Goal: Information Seeking & Learning: Learn about a topic

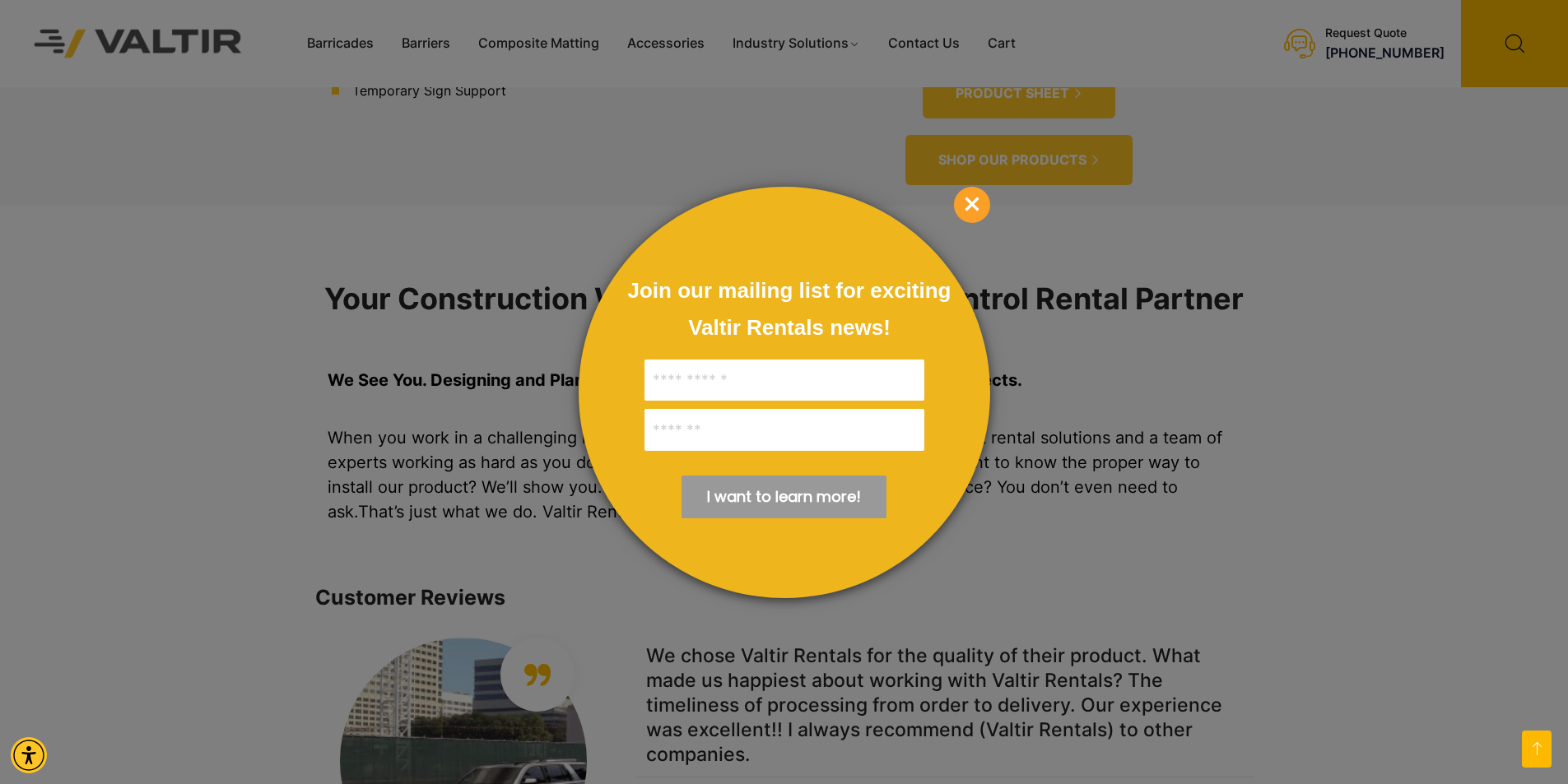
scroll to position [1481, 0]
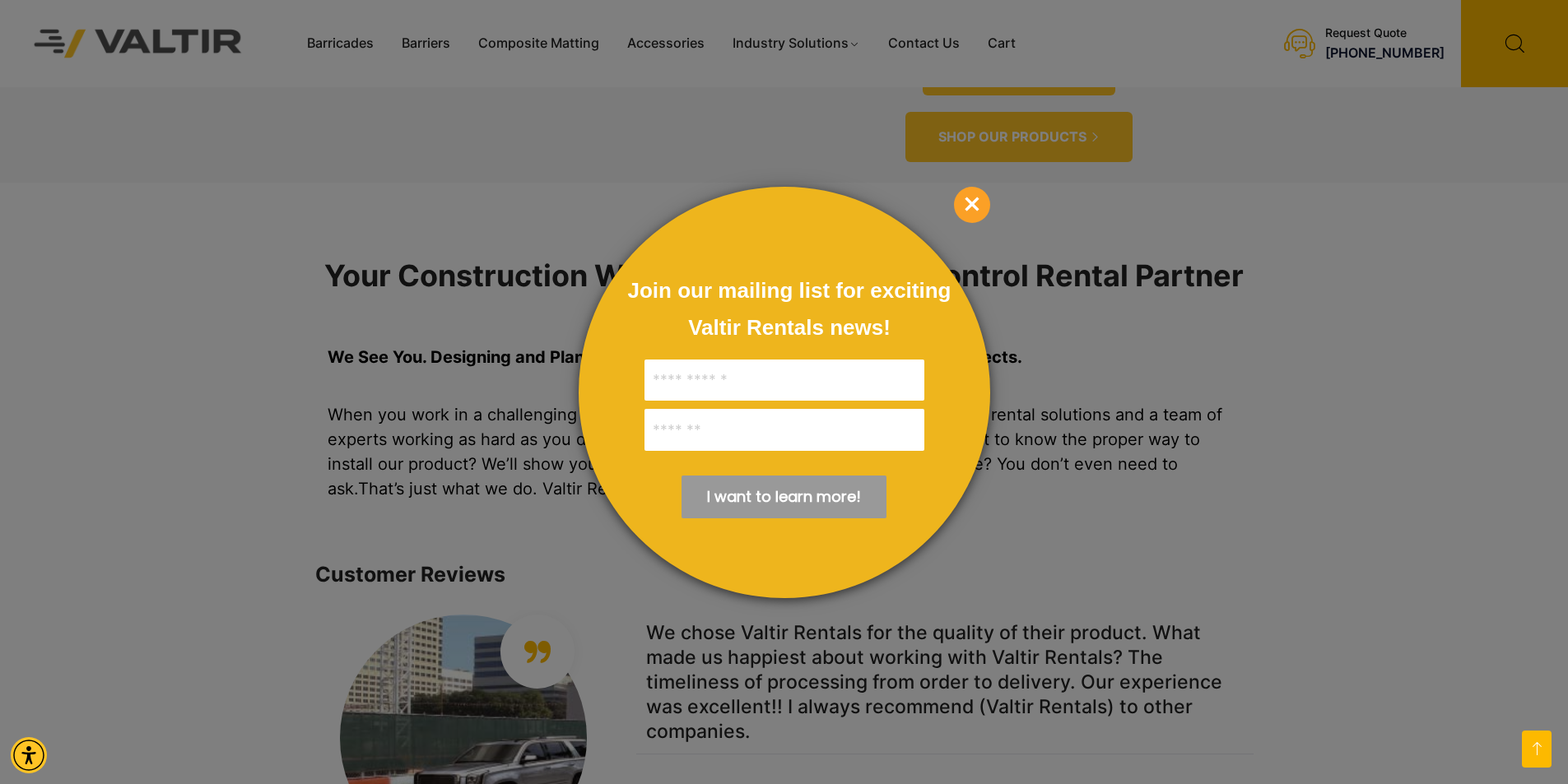
click at [968, 204] on span "×" at bounding box center [972, 205] width 36 height 36
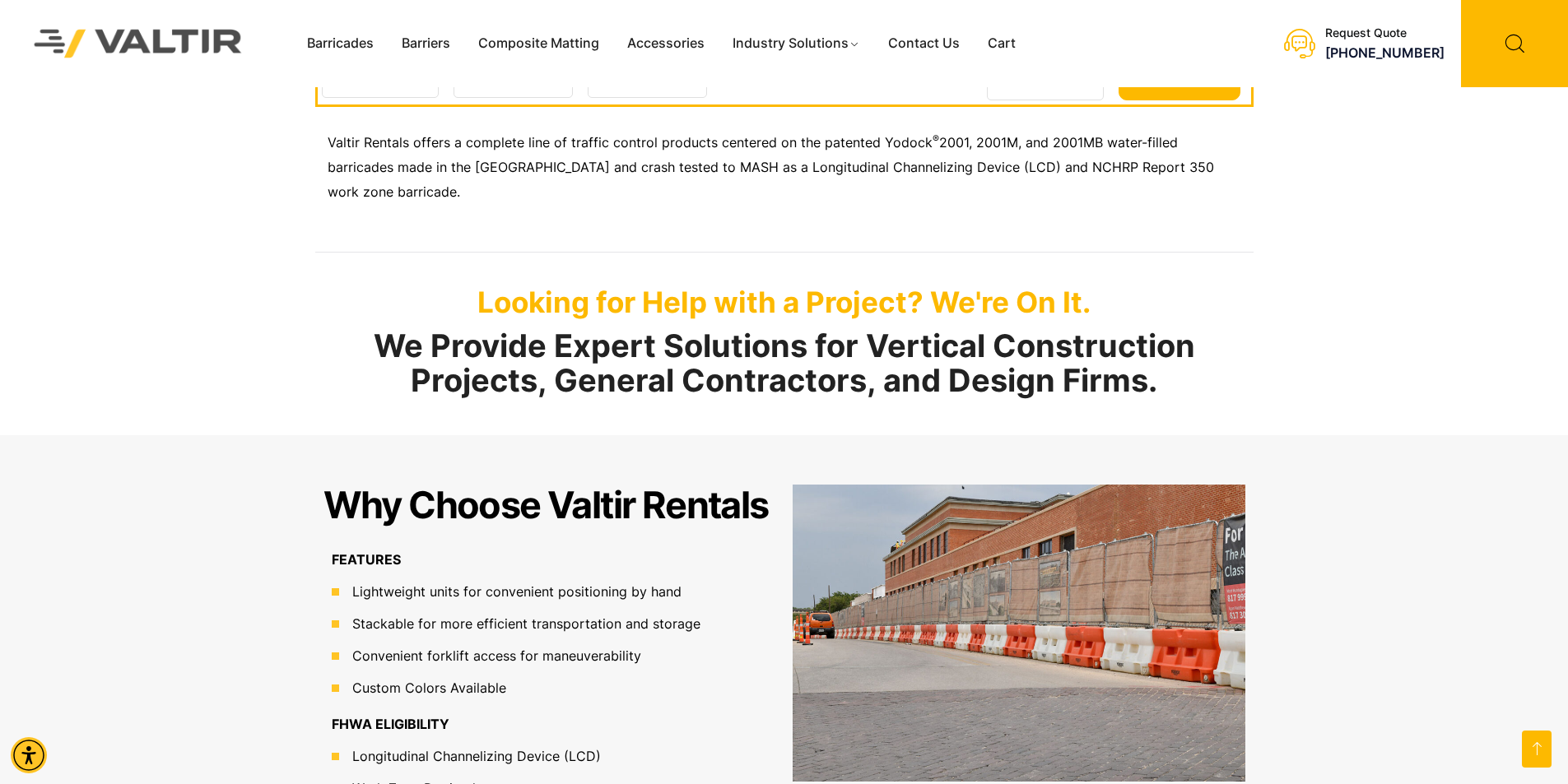
scroll to position [463, 0]
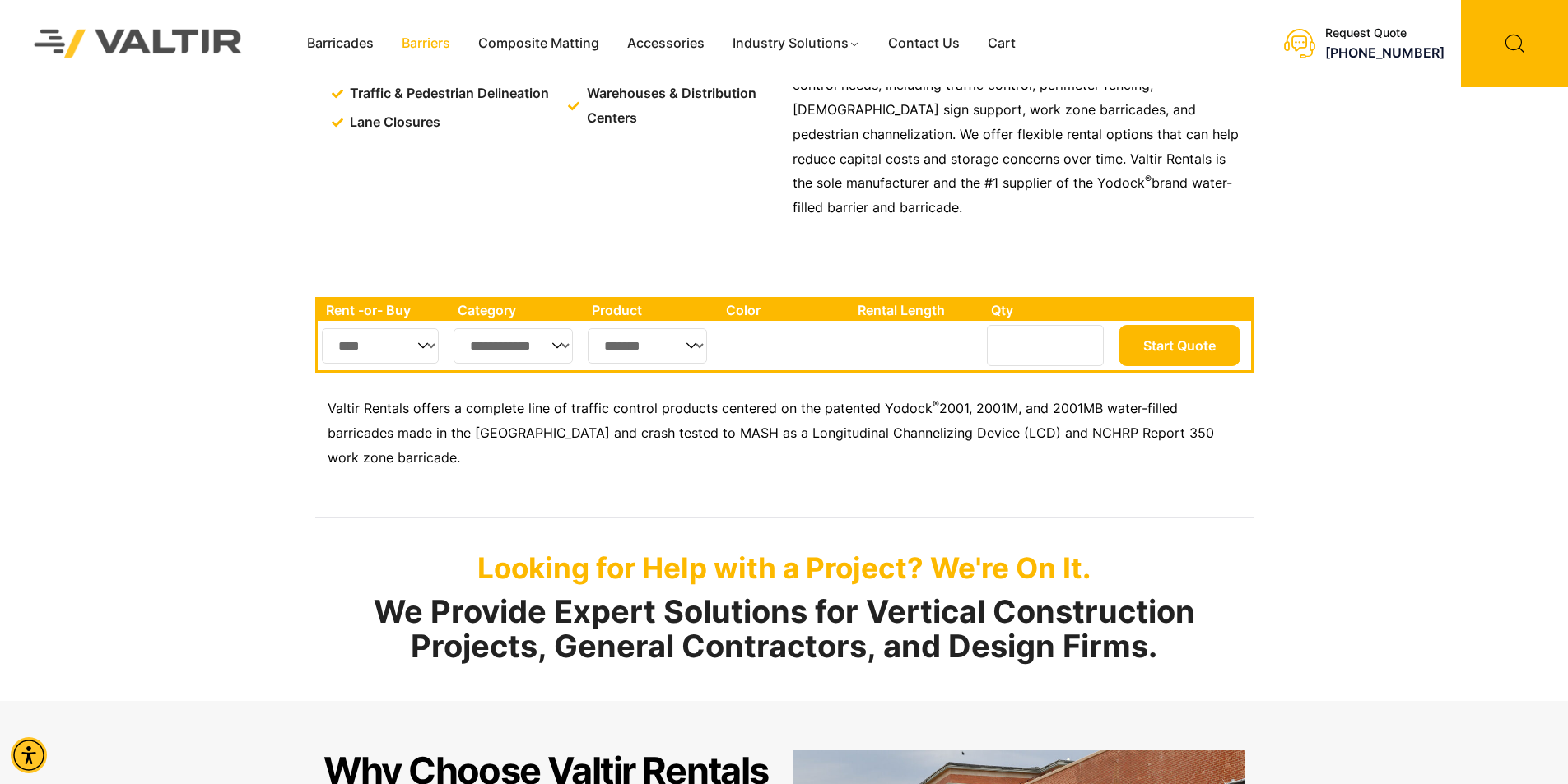
click at [417, 43] on link "Barriers" at bounding box center [426, 43] width 77 height 25
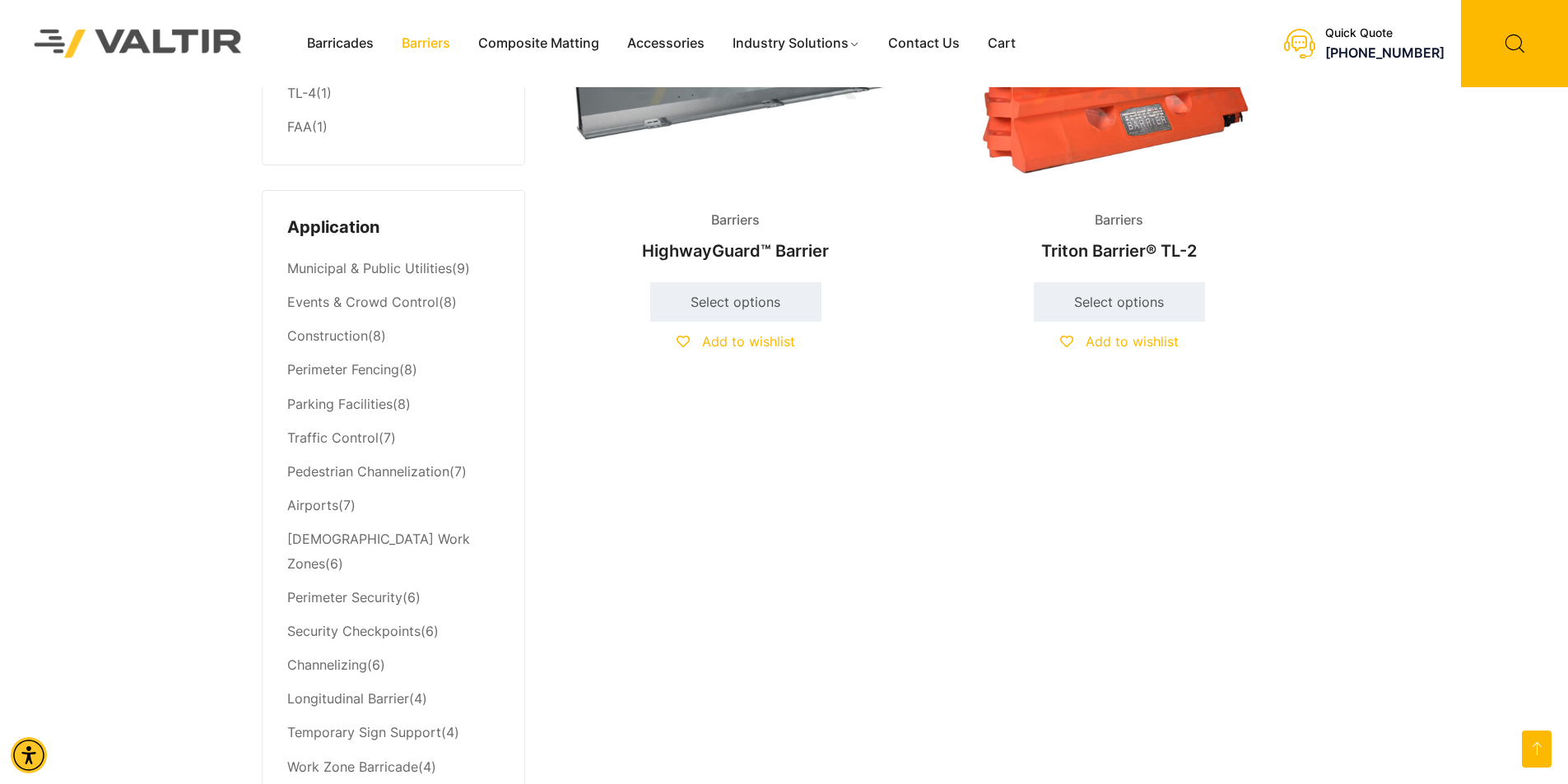
scroll to position [576, 0]
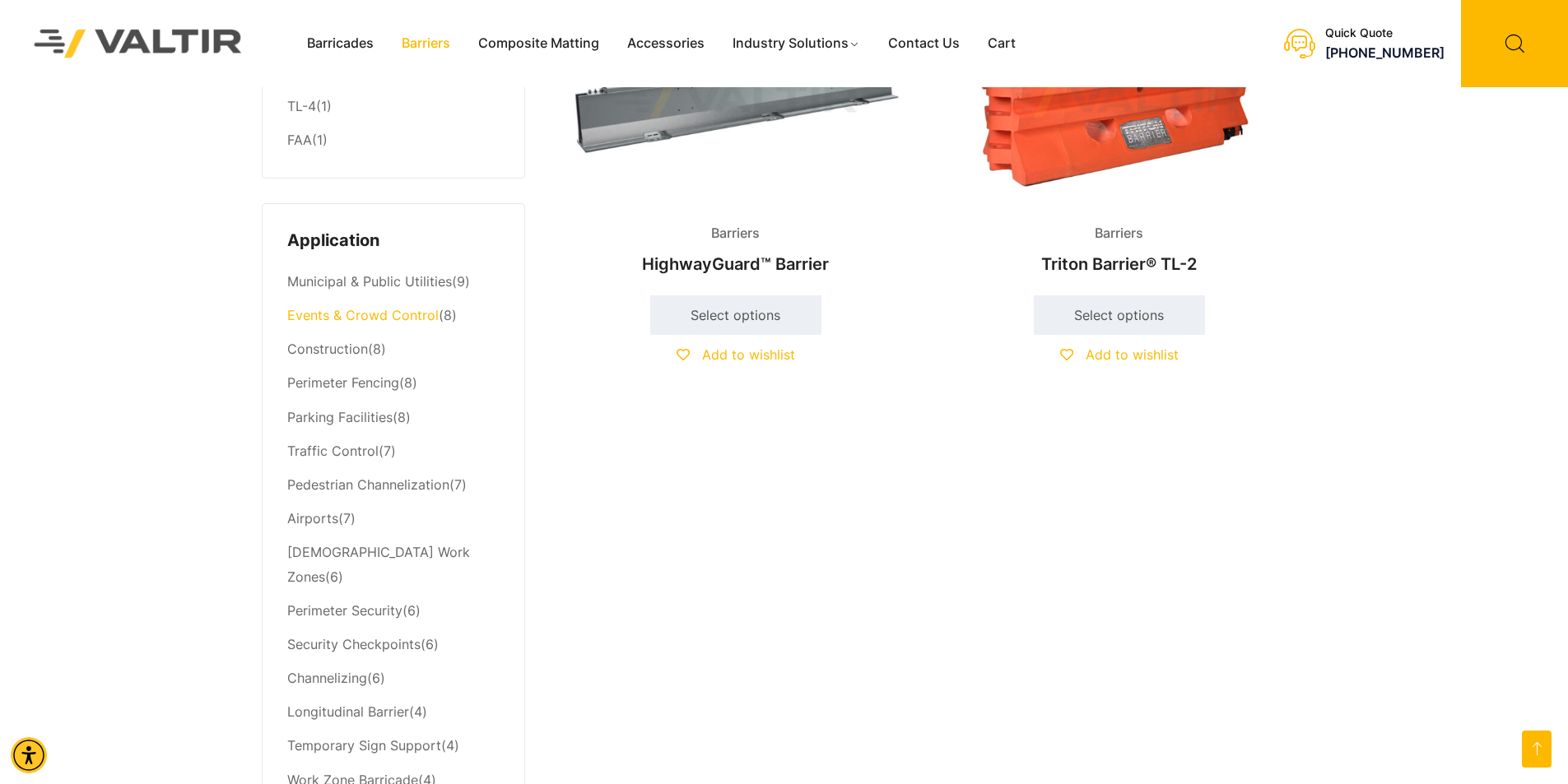
click at [350, 316] on link "Events & Crowd Control" at bounding box center [362, 316] width 151 height 17
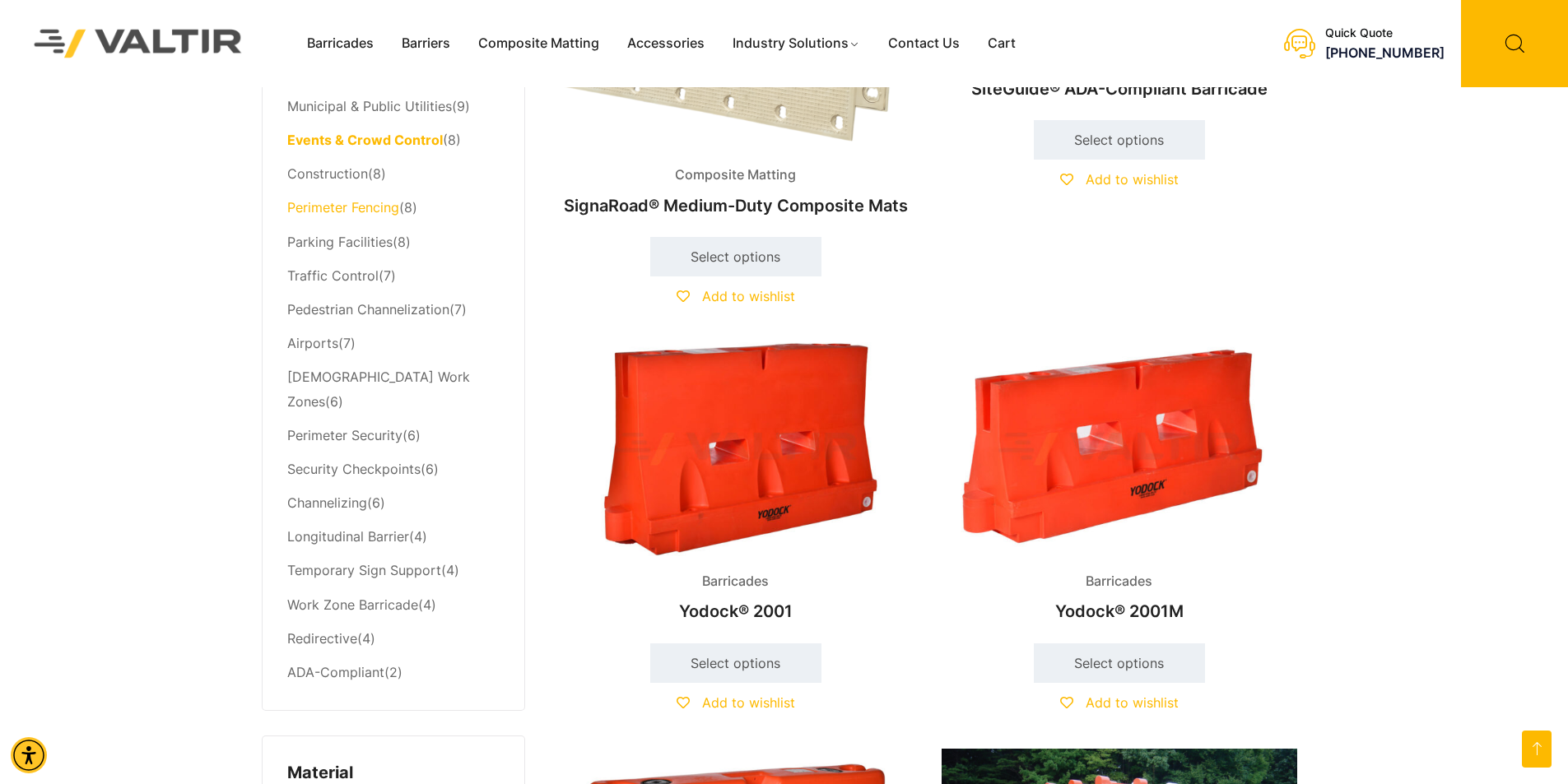
scroll to position [723, 0]
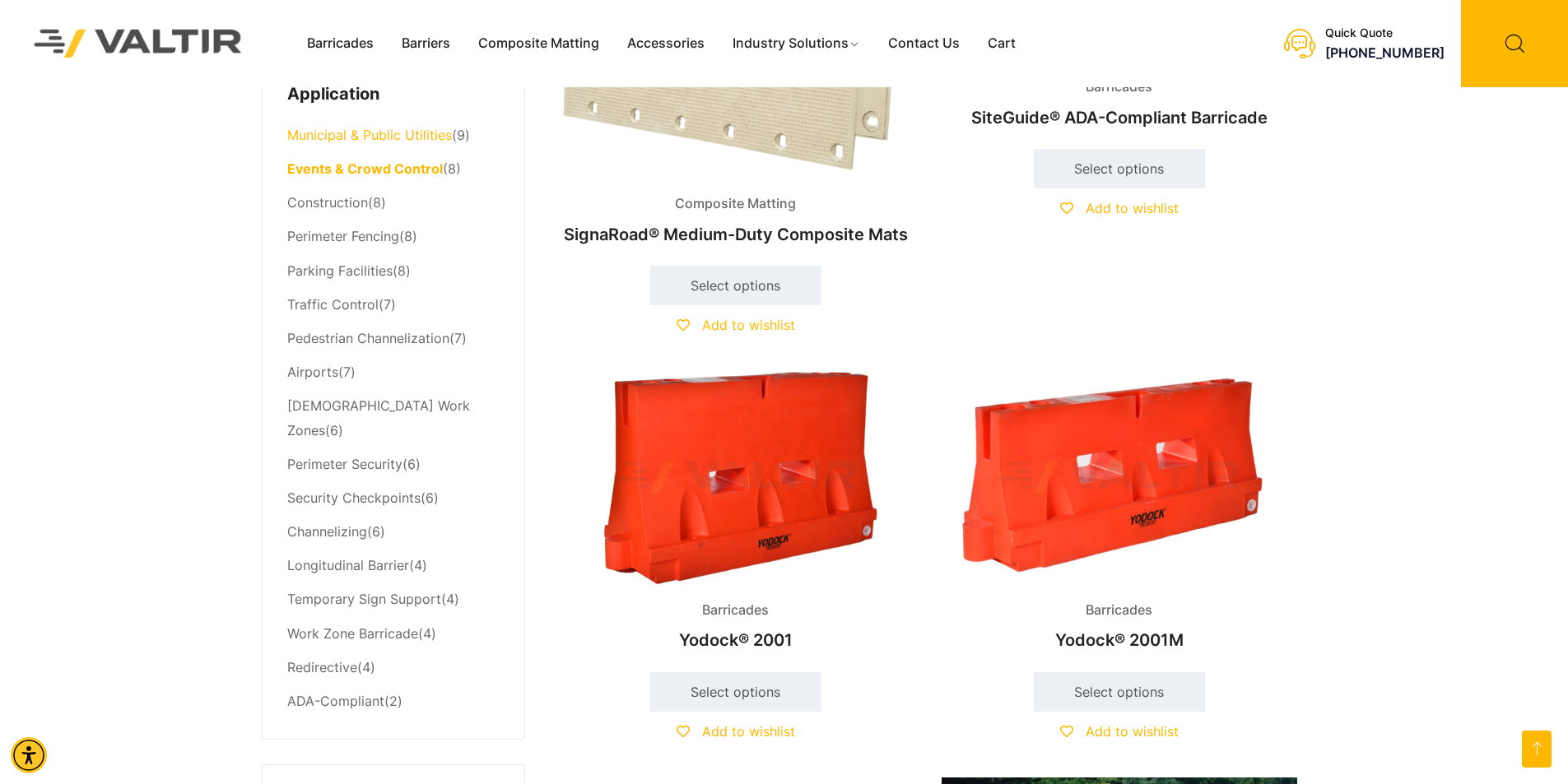
click at [377, 140] on link "Municipal & Public Utilities" at bounding box center [369, 135] width 164 height 17
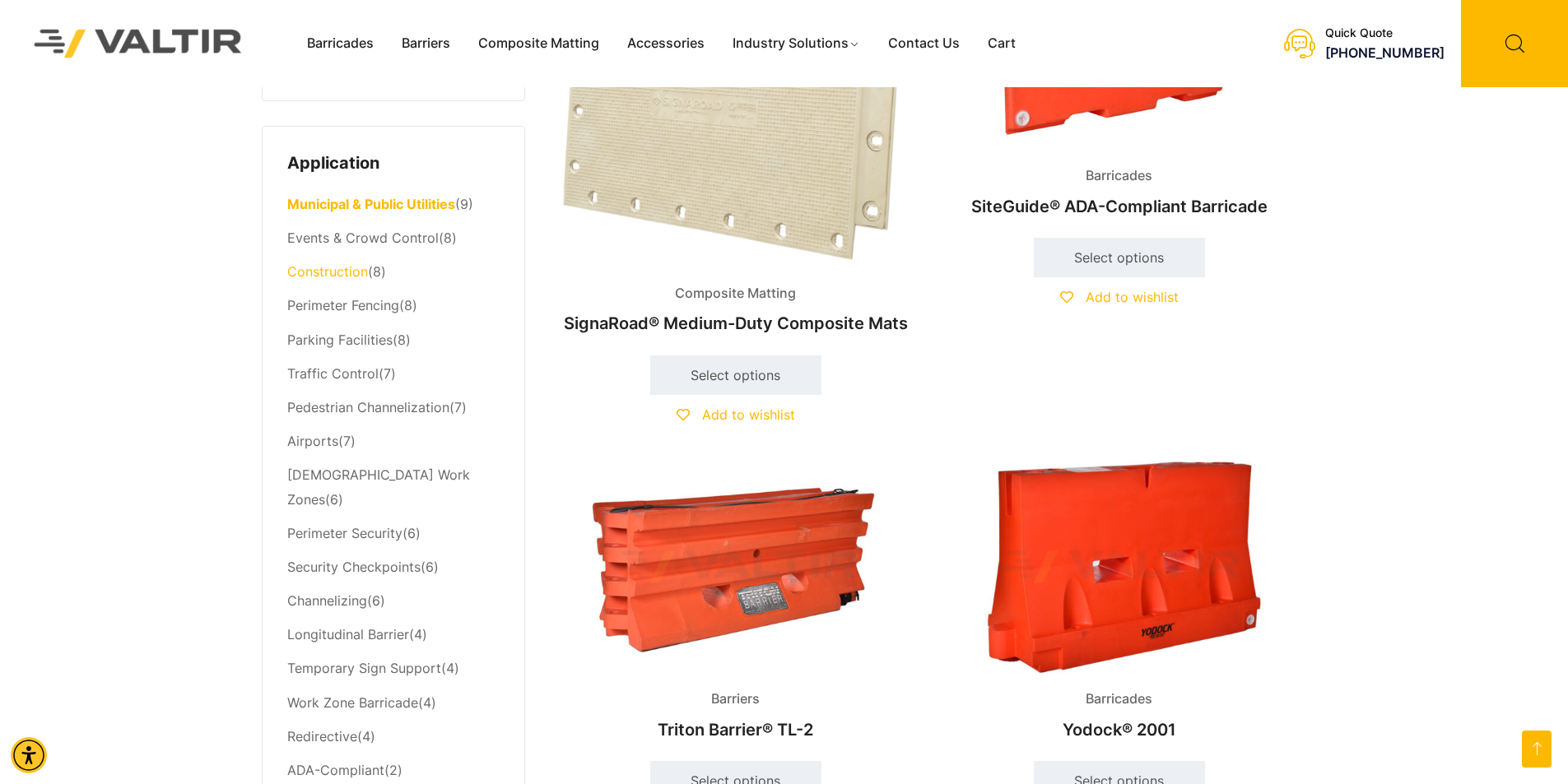
scroll to position [659, 0]
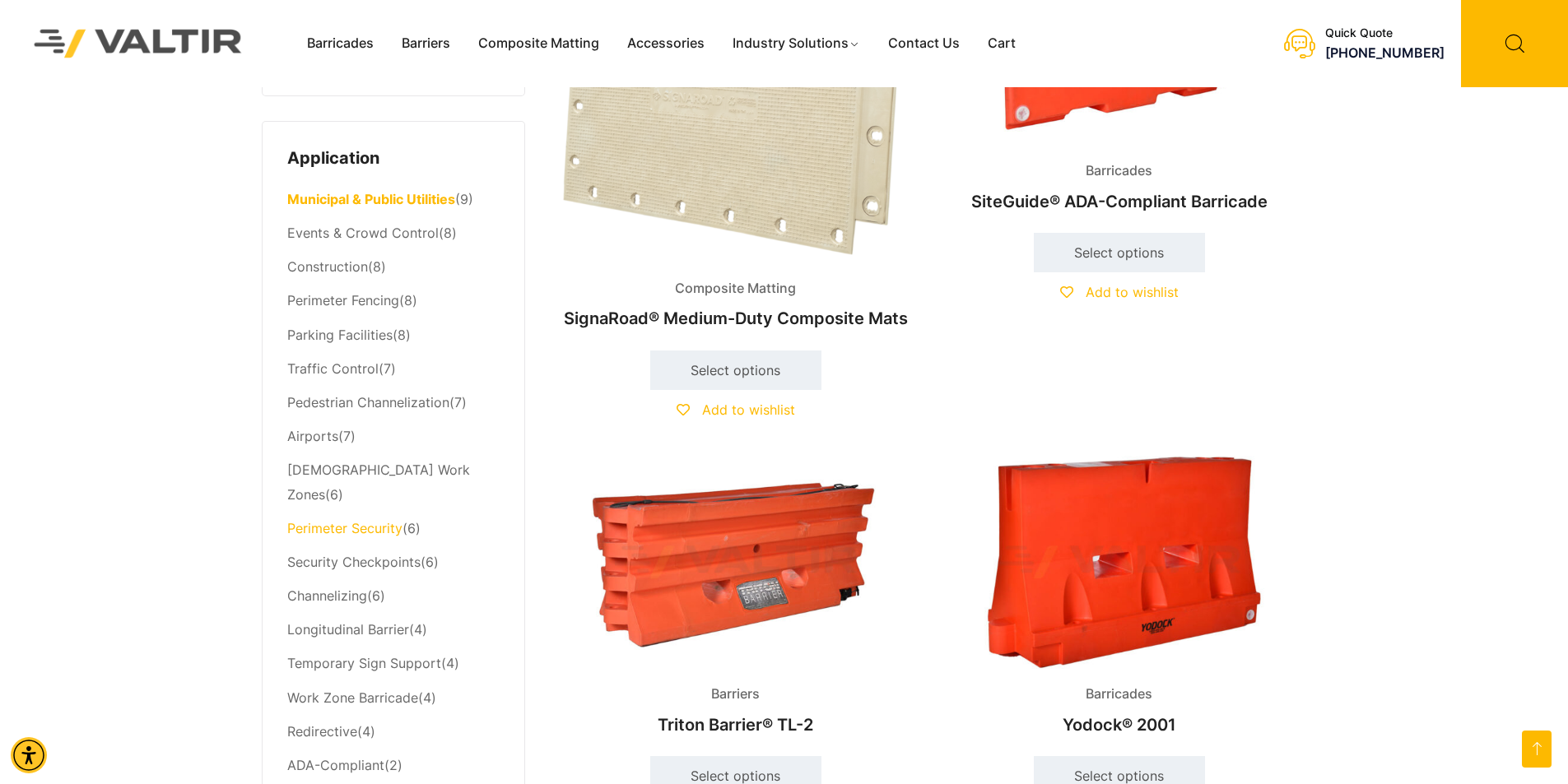
click at [362, 520] on link "Perimeter Security" at bounding box center [345, 529] width 115 height 17
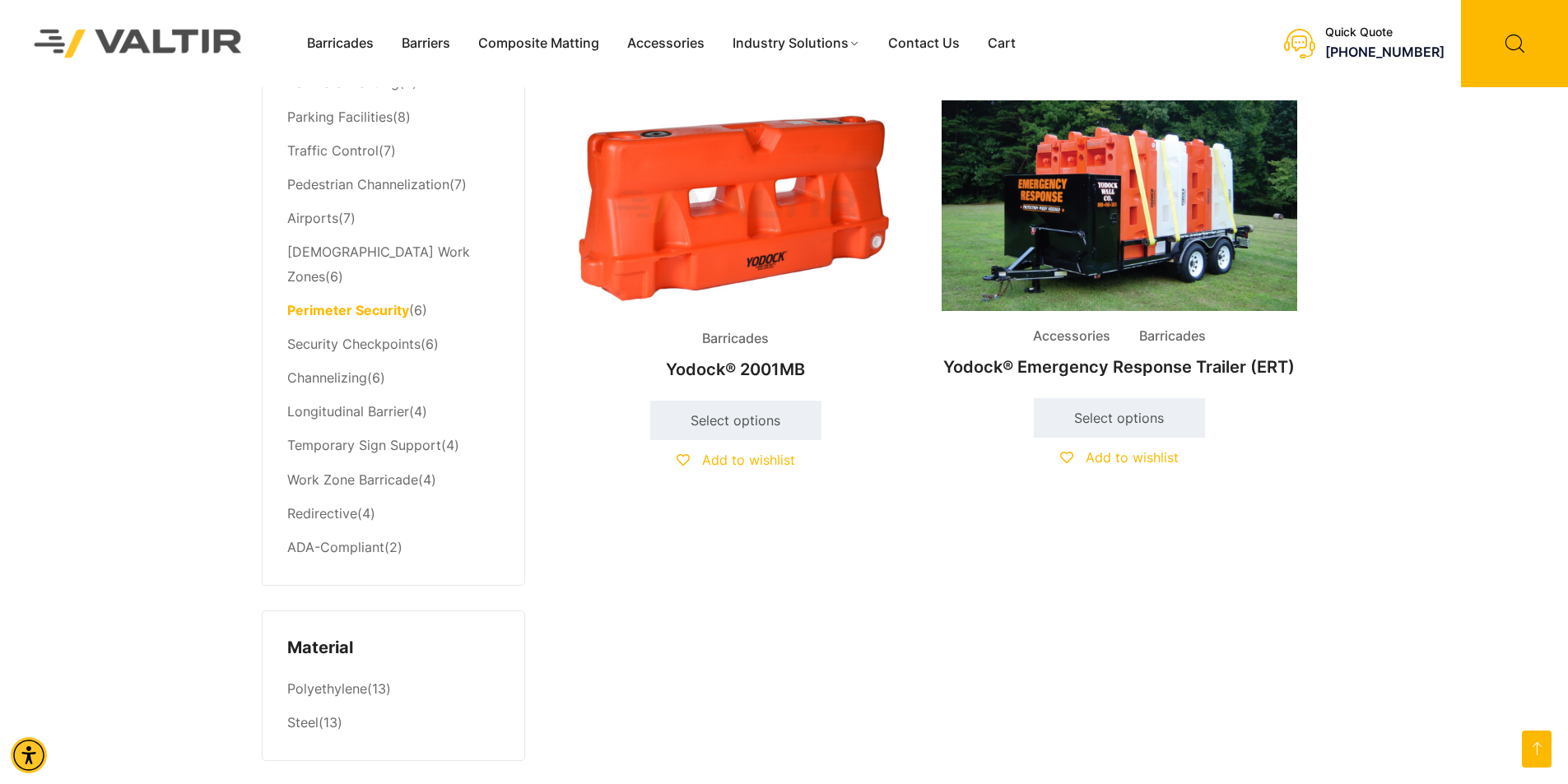
scroll to position [905, 0]
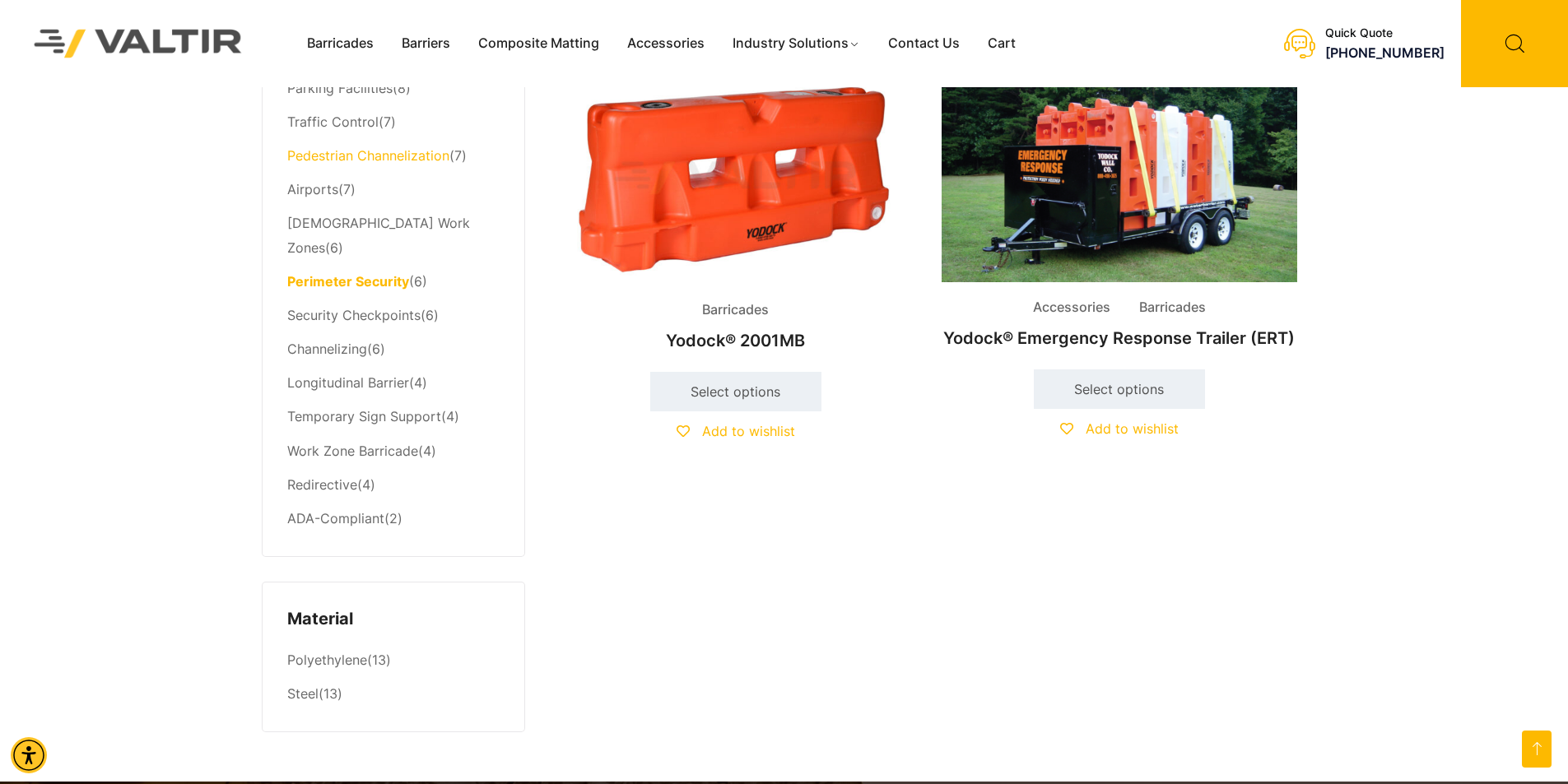
click at [362, 154] on link "Pedestrian Channelization" at bounding box center [368, 155] width 162 height 17
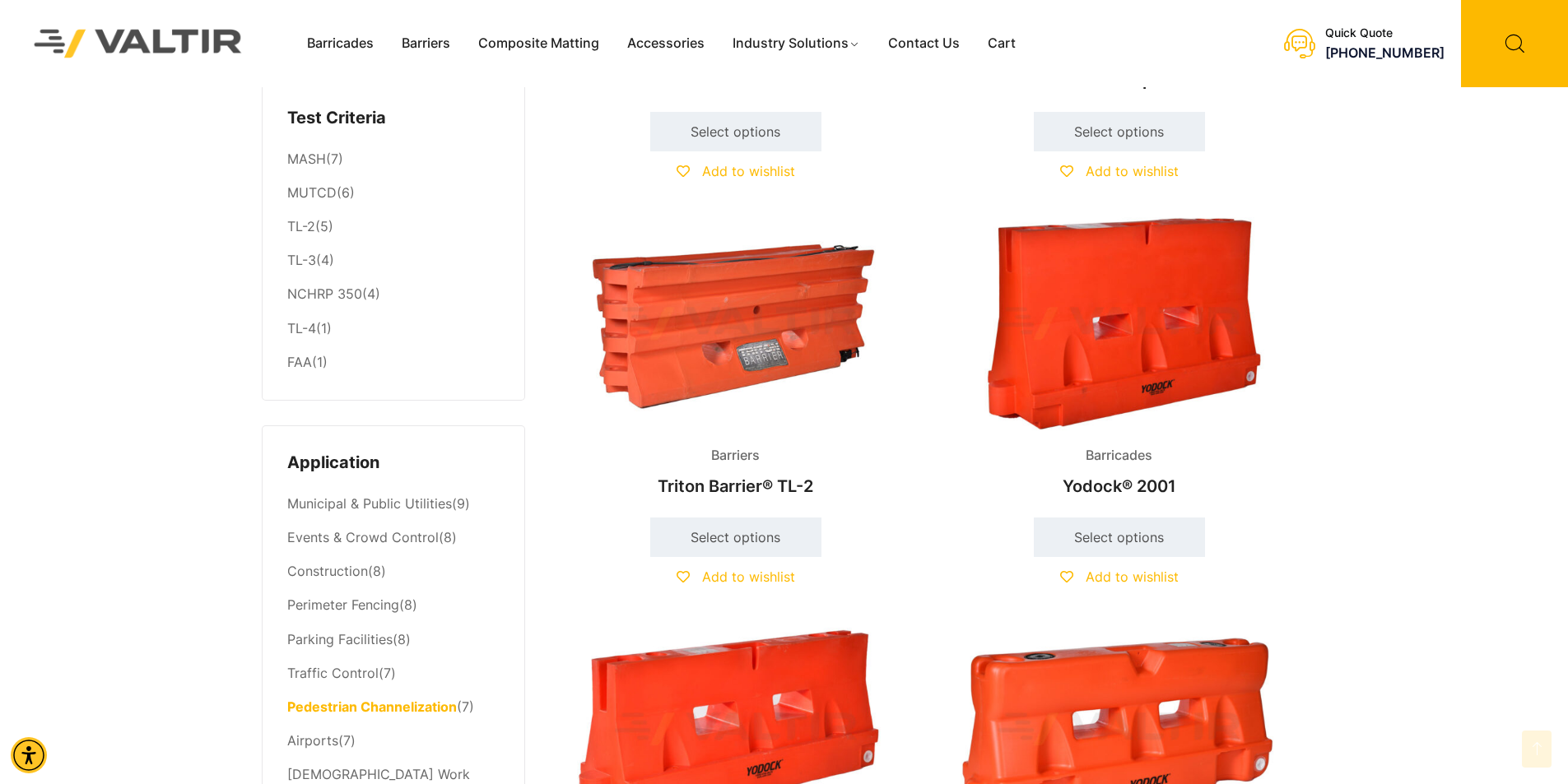
scroll to position [329, 0]
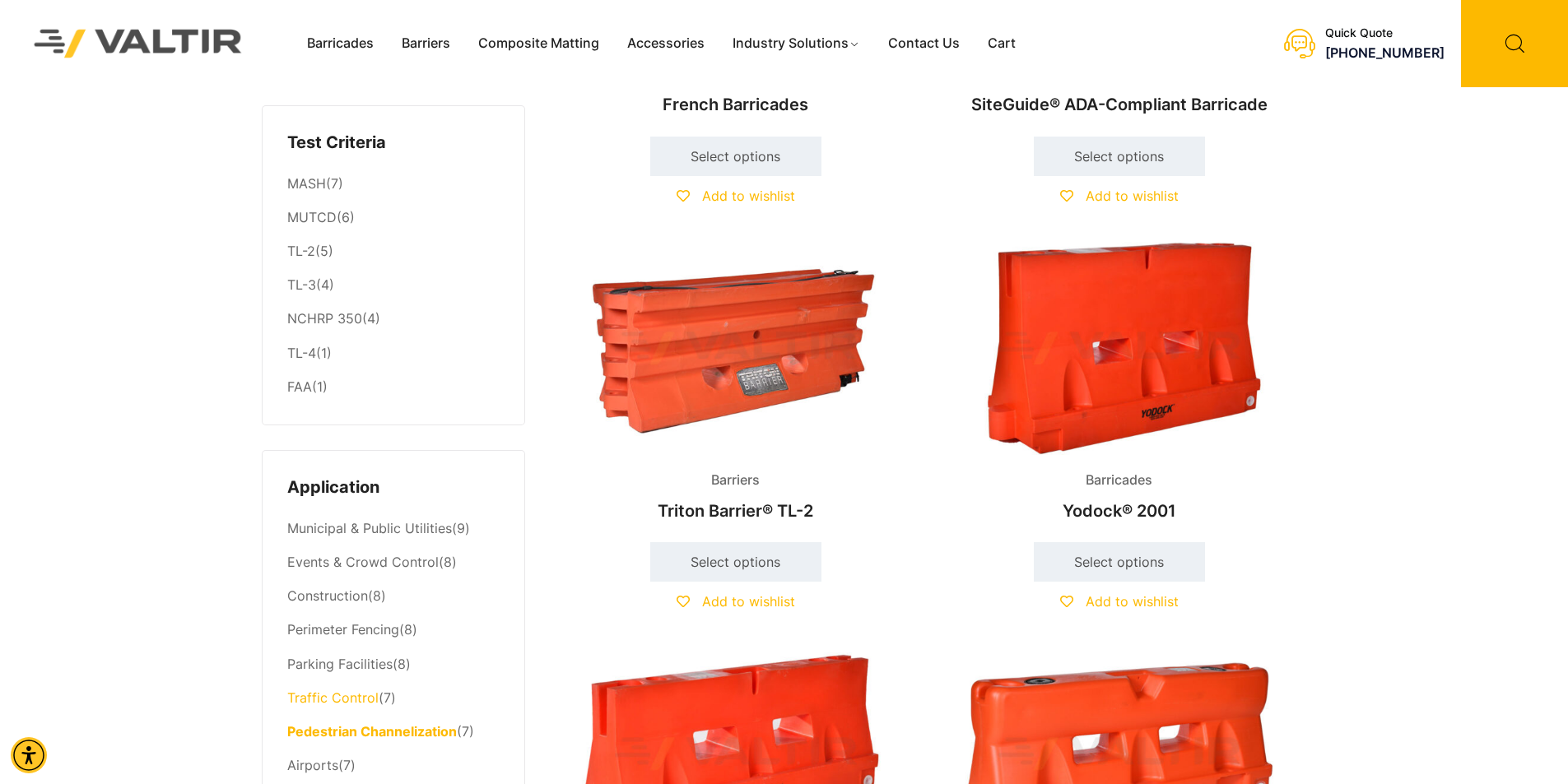
click at [340, 701] on link "Traffic Control" at bounding box center [332, 698] width 91 height 17
